Goal: Check status: Check status

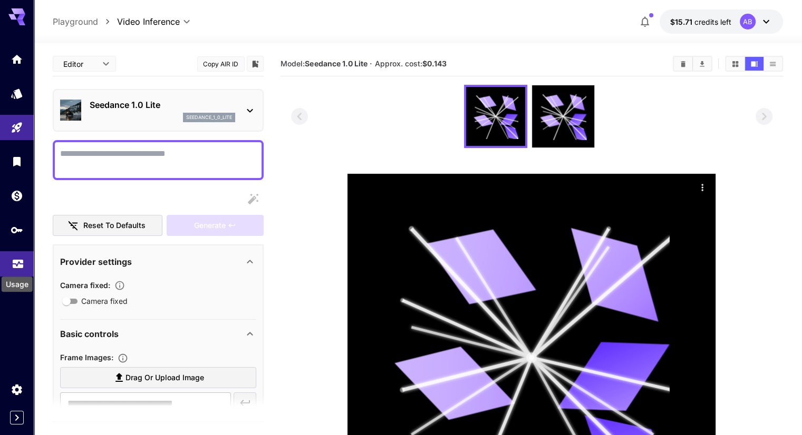
click at [16, 264] on icon "Usage" at bounding box center [18, 261] width 13 height 13
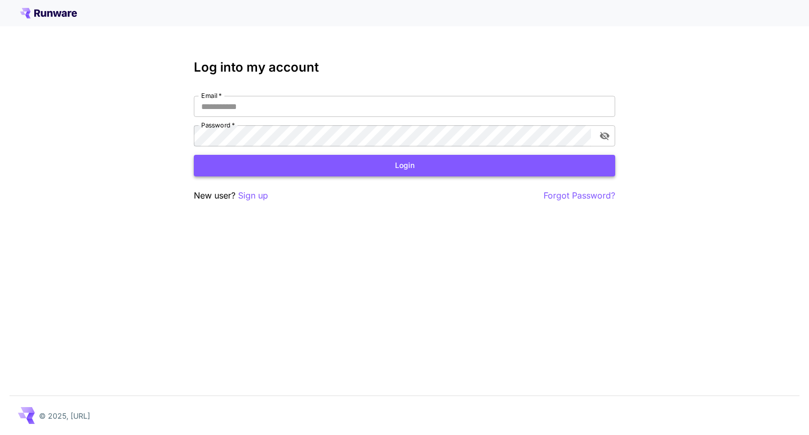
type input "**********"
click at [231, 163] on button "Login" at bounding box center [405, 166] width 422 height 22
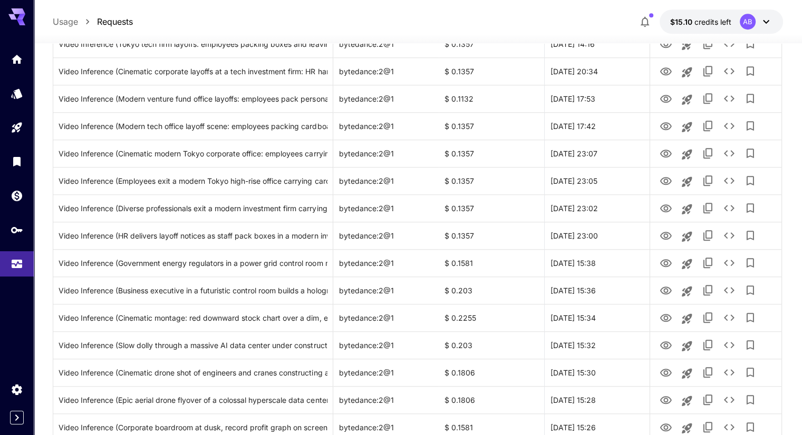
scroll to position [1119, 0]
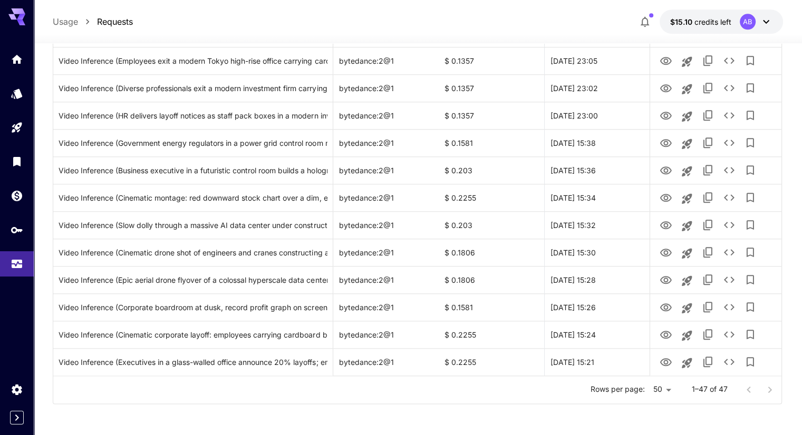
click at [763, 385] on div at bounding box center [759, 389] width 42 height 21
click at [751, 387] on div at bounding box center [759, 389] width 42 height 21
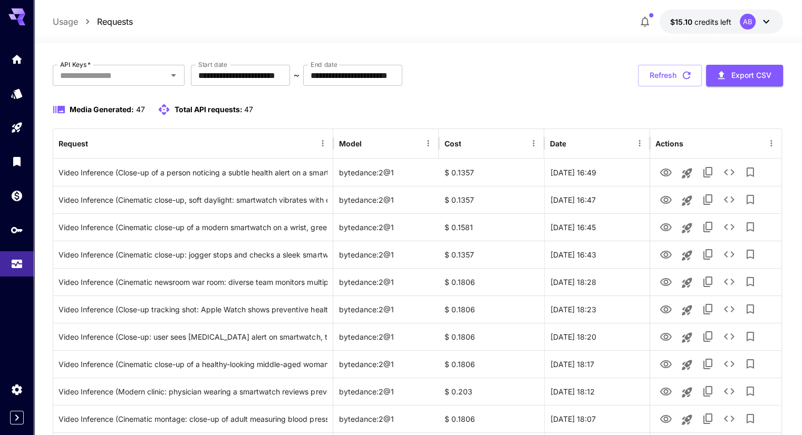
scroll to position [0, 0]
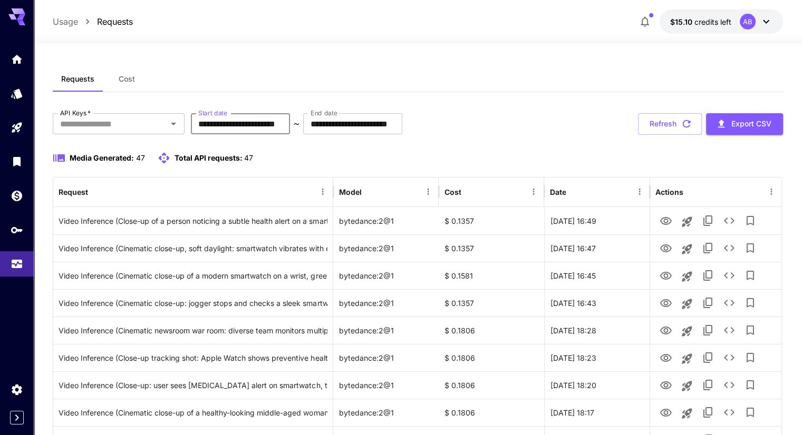
click at [204, 125] on input "**********" at bounding box center [240, 123] width 99 height 21
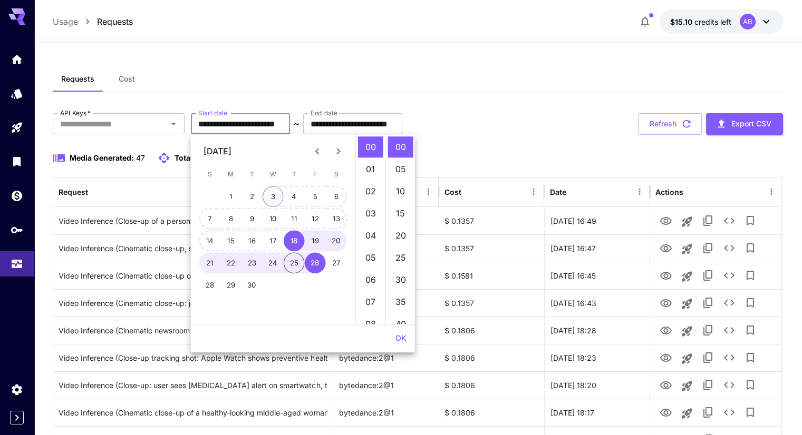
click at [272, 203] on button "3" at bounding box center [272, 196] width 21 height 21
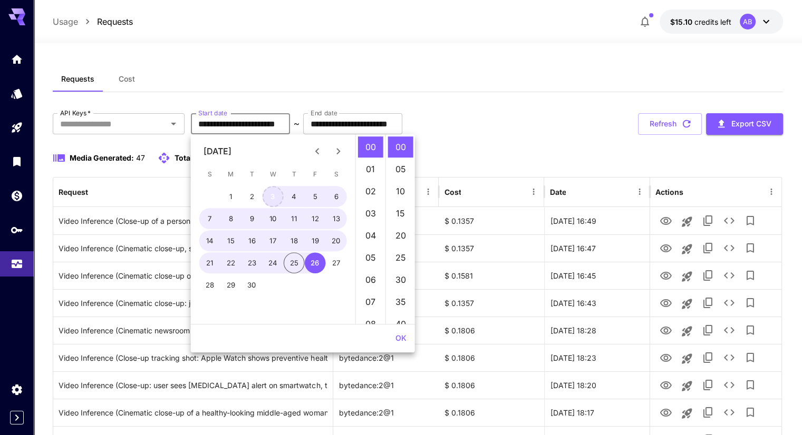
type input "**********"
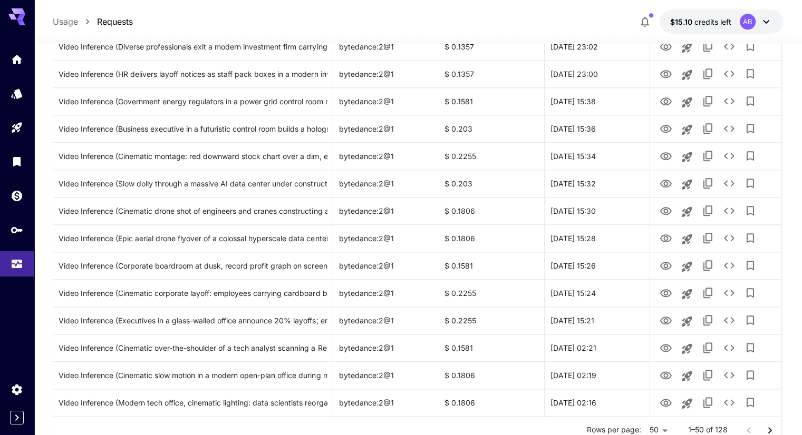
scroll to position [1202, 0]
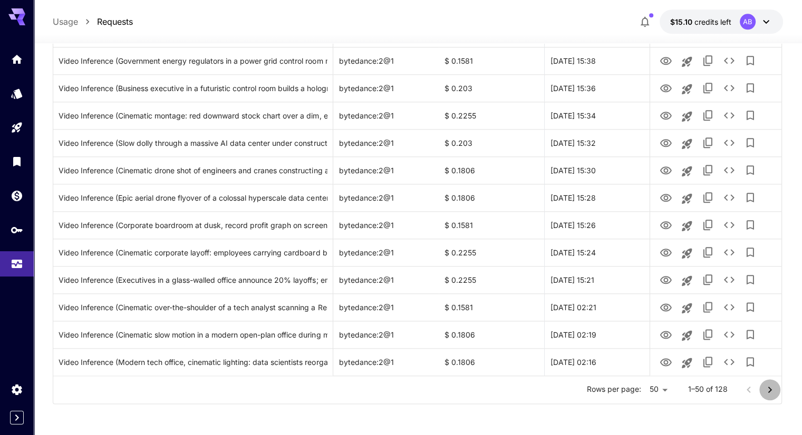
click at [765, 387] on icon "Go to next page" at bounding box center [769, 390] width 13 height 13
click at [765, 395] on icon "Go to next page" at bounding box center [769, 390] width 13 height 13
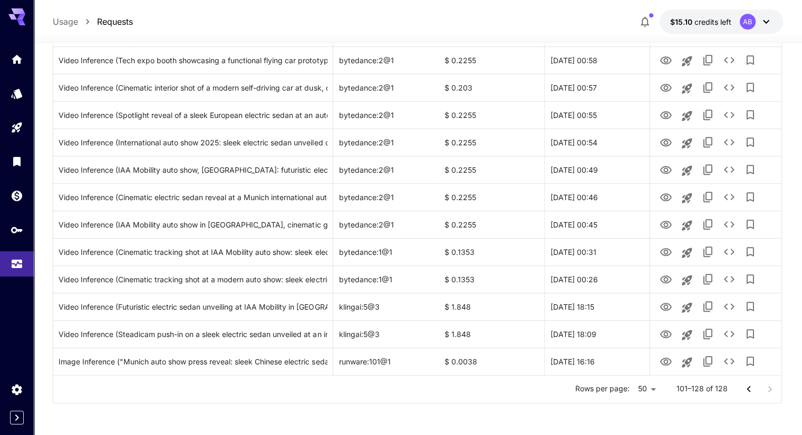
scroll to position [599, 0]
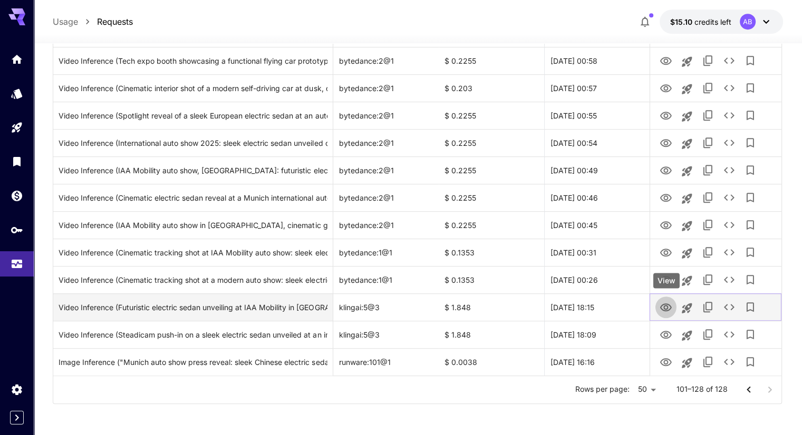
click at [668, 313] on icon "View" at bounding box center [665, 307] width 13 height 13
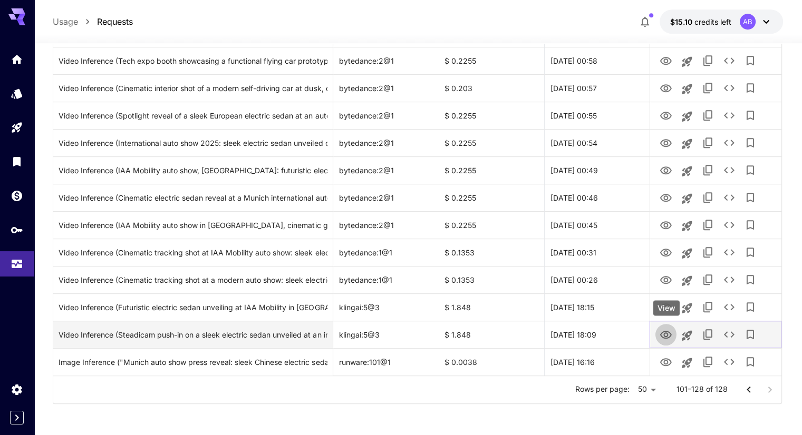
click at [671, 334] on icon "View" at bounding box center [665, 335] width 13 height 13
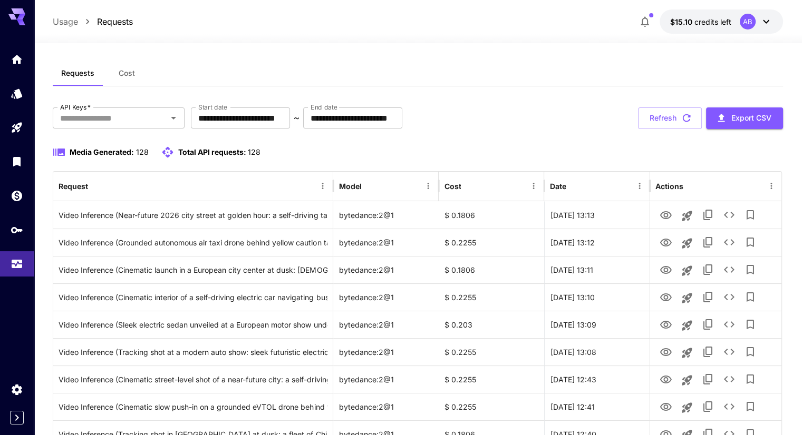
scroll to position [0, 0]
